Goal: Information Seeking & Learning: Learn about a topic

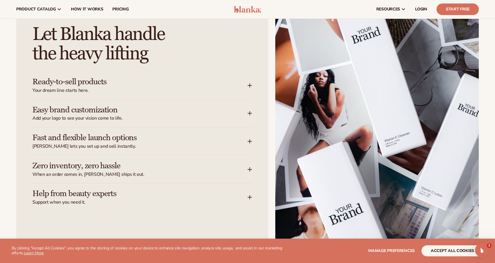
scroll to position [698, 0]
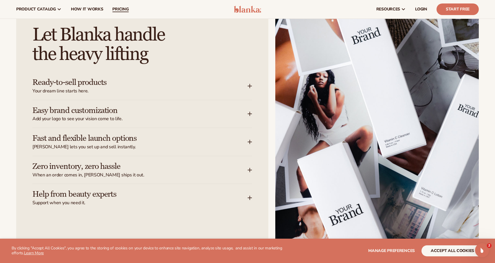
click at [113, 13] on link "pricing" at bounding box center [120, 9] width 25 height 19
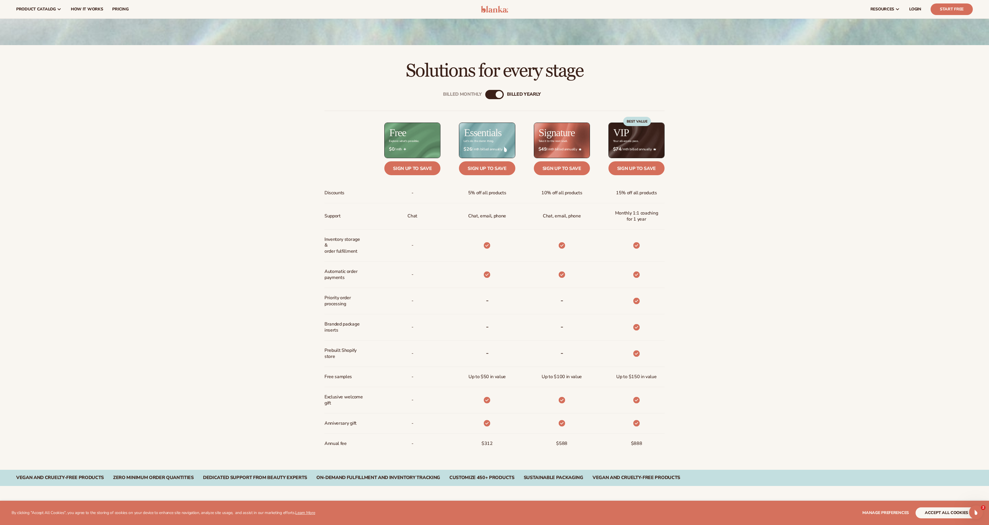
scroll to position [337, 0]
